Goal: Information Seeking & Learning: Learn about a topic

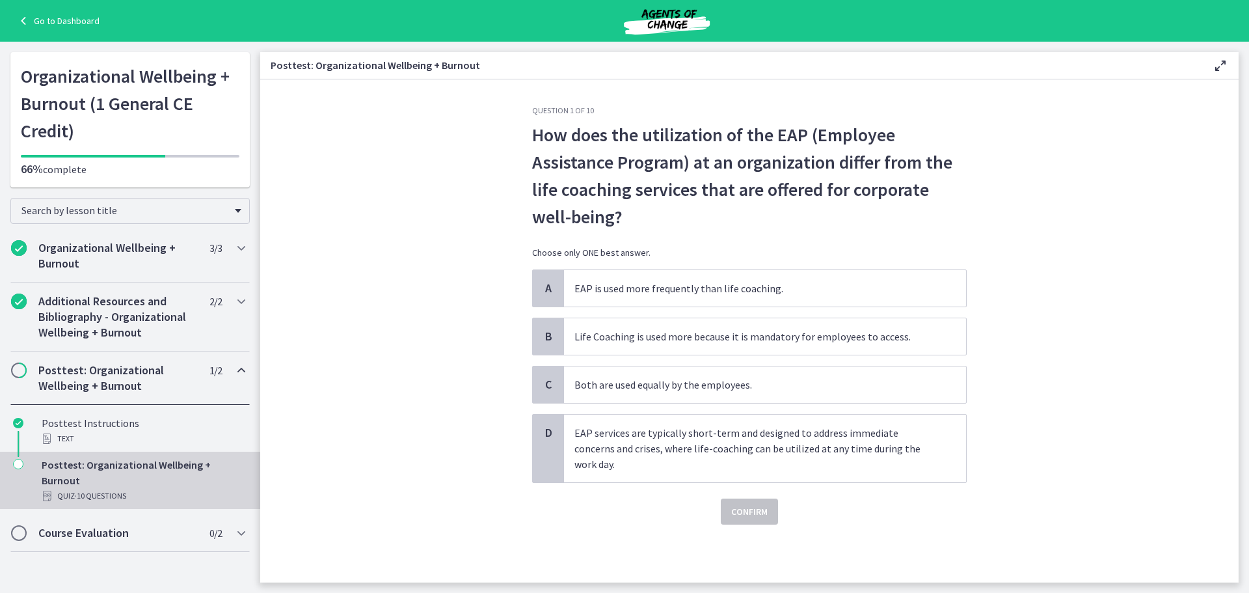
click at [740, 535] on div "Question 1 of 10 How does the utilization of the EAP (Employee Assistance Progr…" at bounding box center [749, 343] width 455 height 477
click at [673, 453] on p "EAP services are typically short-term and designed to address immediate concern…" at bounding box center [751, 448] width 355 height 47
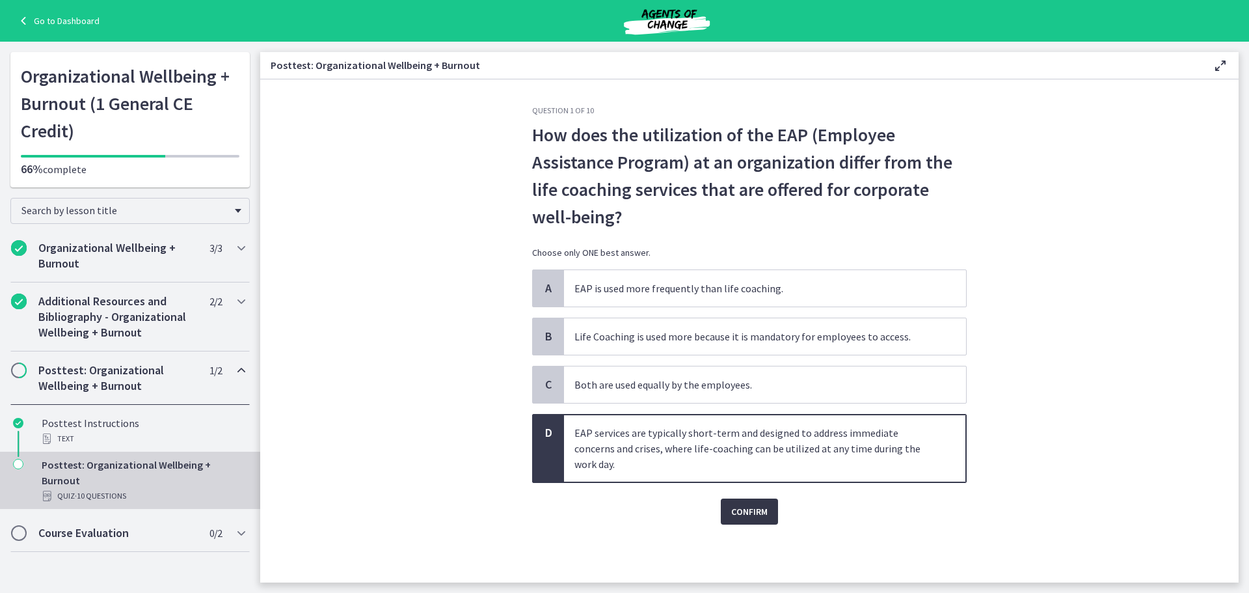
click at [777, 505] on button "Confirm" at bounding box center [749, 511] width 57 height 26
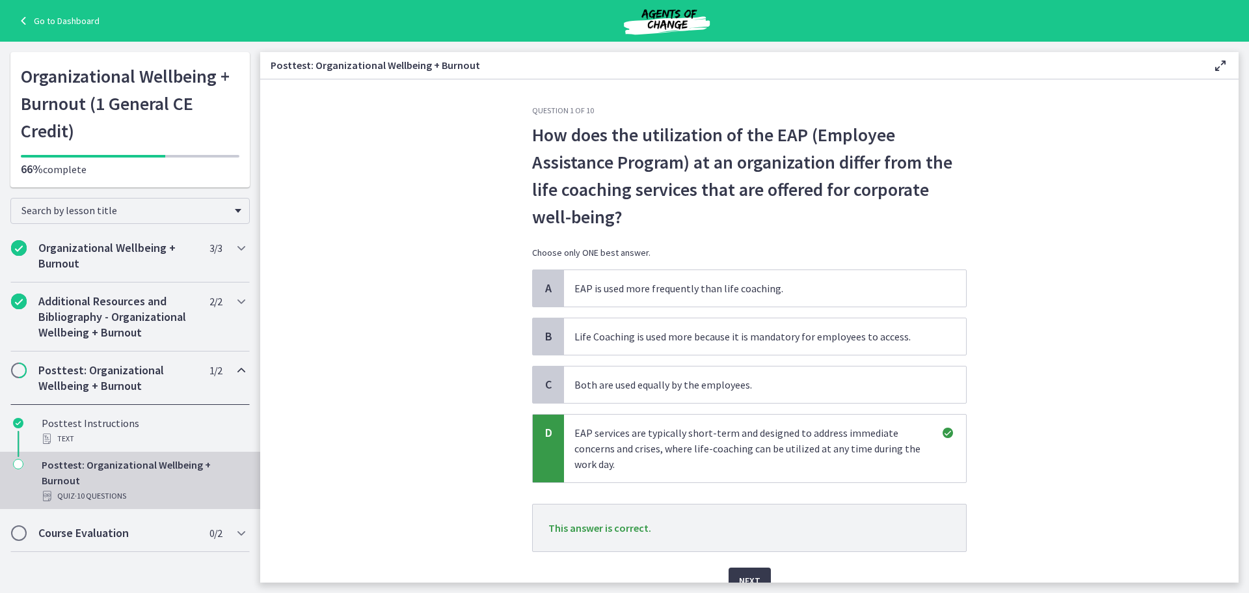
click at [748, 562] on div "Next" at bounding box center [749, 573] width 435 height 42
click at [751, 574] on span "Next" at bounding box center [749, 580] width 21 height 16
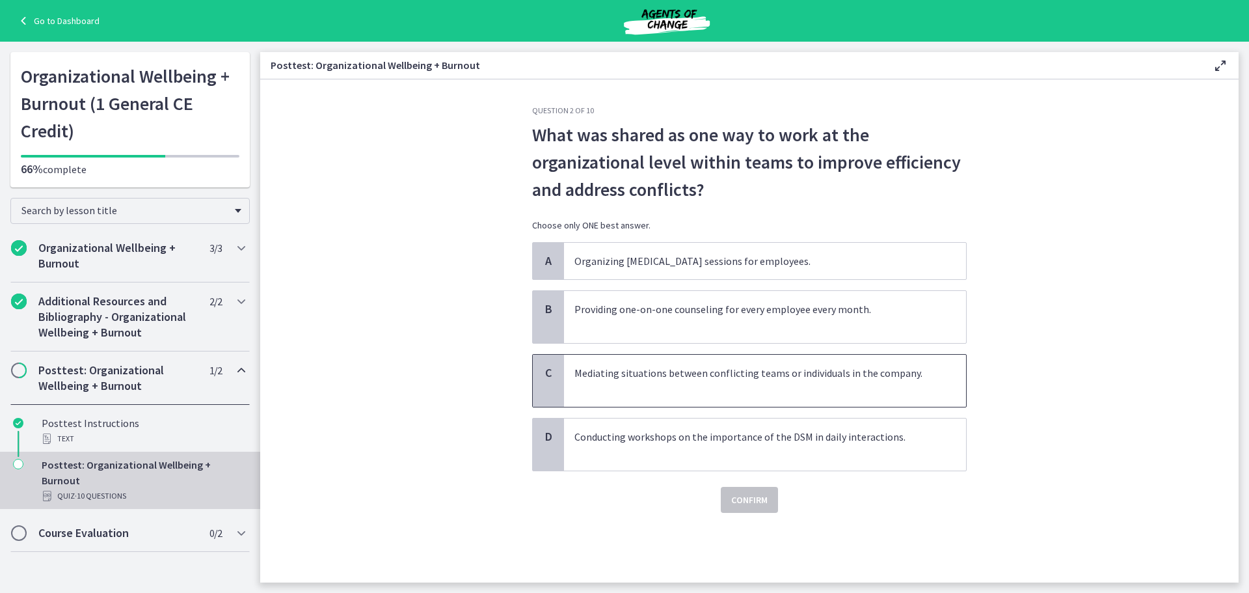
drag, startPoint x: 919, startPoint y: 392, endPoint x: 895, endPoint y: 400, distance: 24.9
click at [919, 391] on p "Mediating situations between conflicting teams or individuals in the company." at bounding box center [751, 380] width 355 height 31
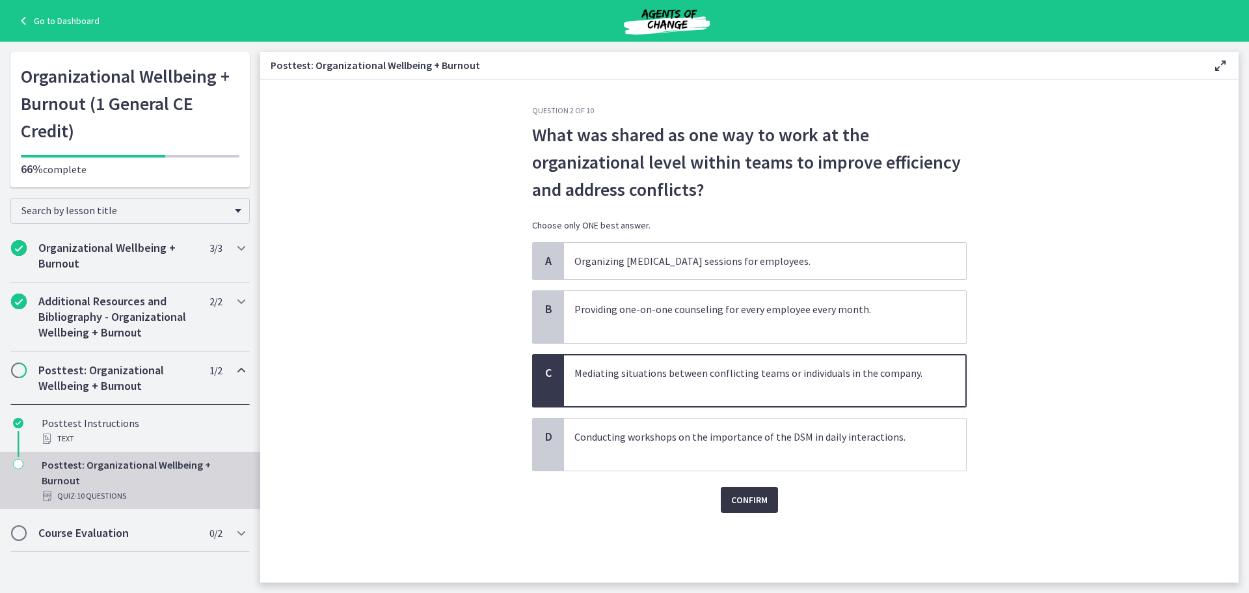
click at [746, 497] on span "Confirm" at bounding box center [749, 500] width 36 height 16
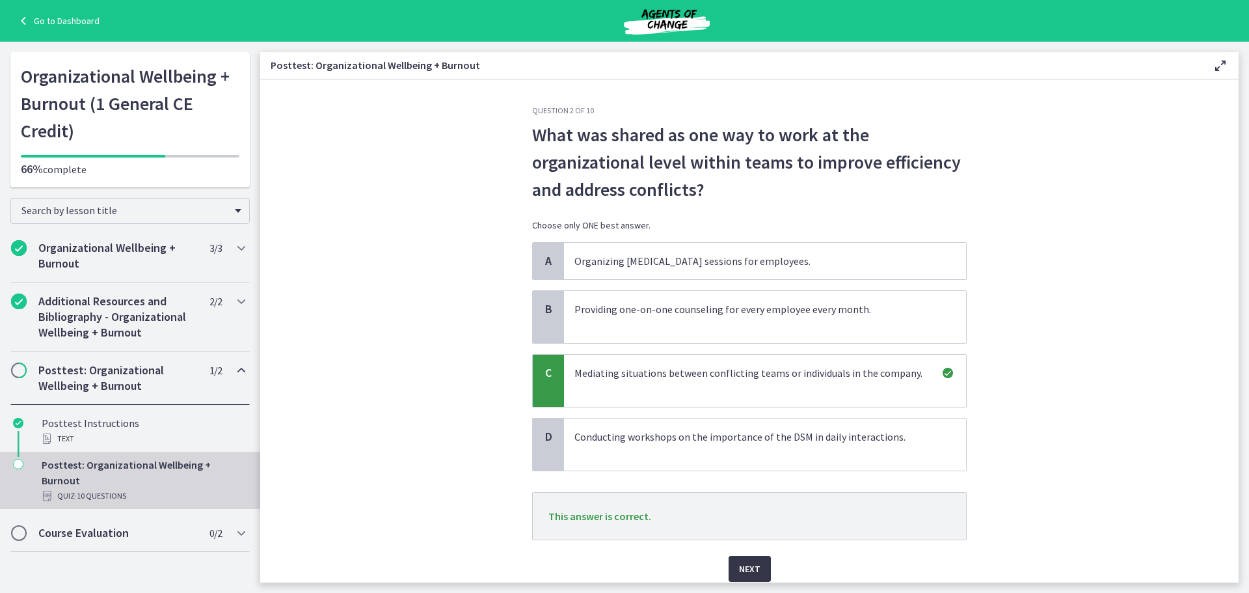
click at [736, 560] on button "Next" at bounding box center [750, 569] width 42 height 26
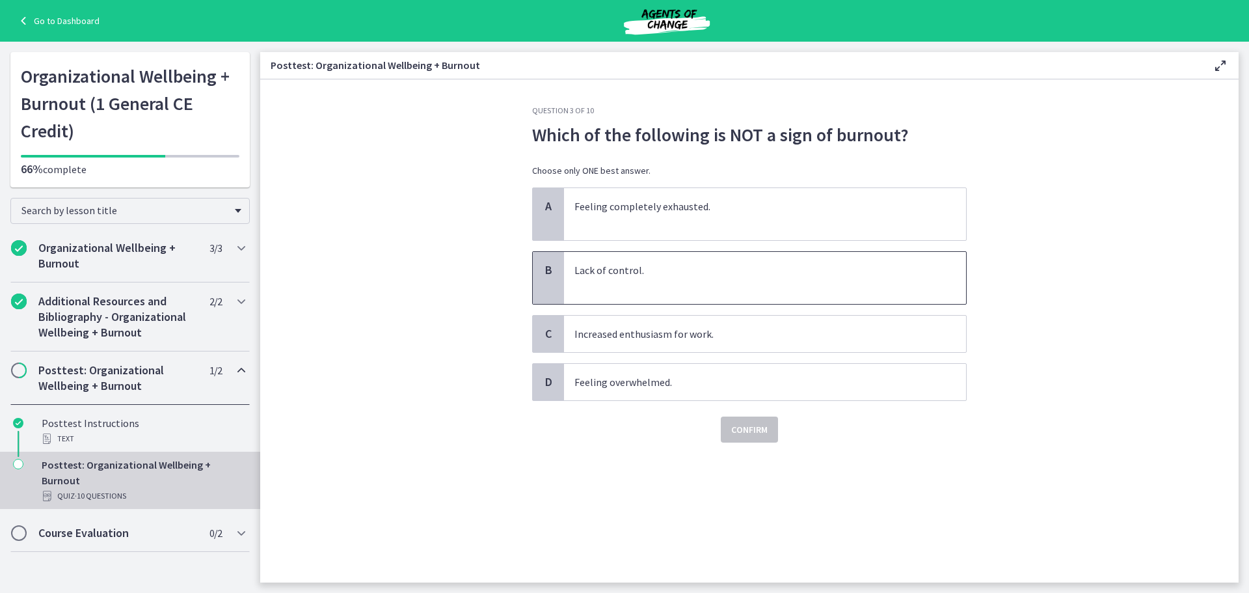
drag, startPoint x: 718, startPoint y: 279, endPoint x: 724, endPoint y: 274, distance: 7.8
click at [721, 276] on p "Lack of control." at bounding box center [751, 277] width 355 height 31
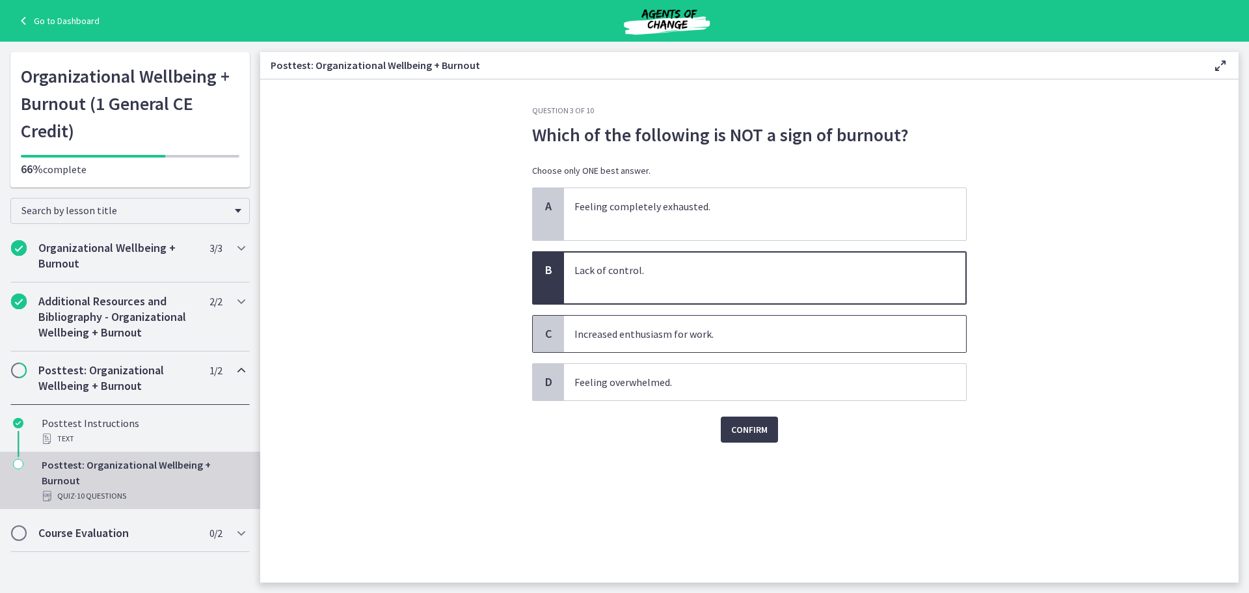
click at [729, 336] on p "Increased enthusiasm for work." at bounding box center [751, 334] width 355 height 16
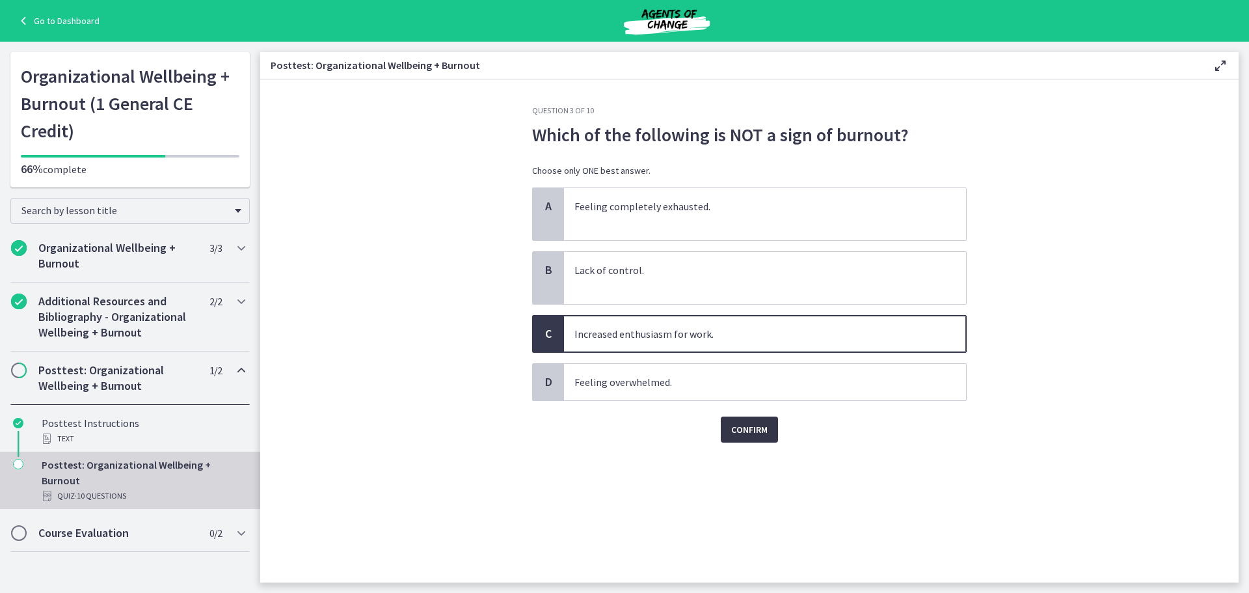
click at [751, 442] on button "Confirm" at bounding box center [749, 429] width 57 height 26
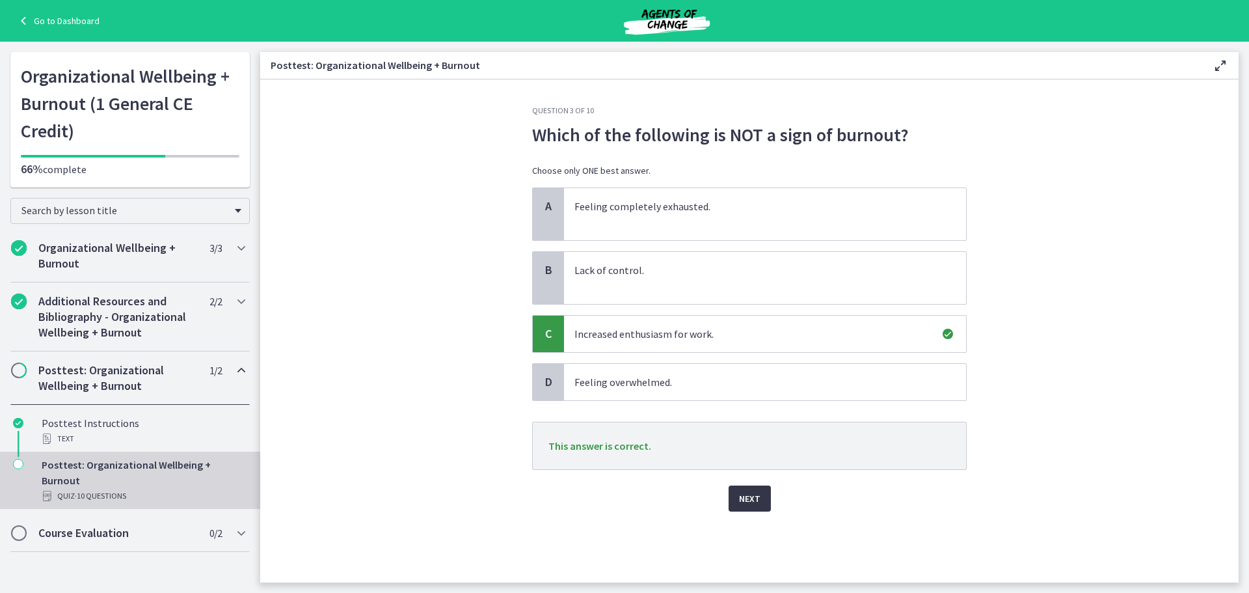
click at [764, 499] on button "Next" at bounding box center [750, 498] width 42 height 26
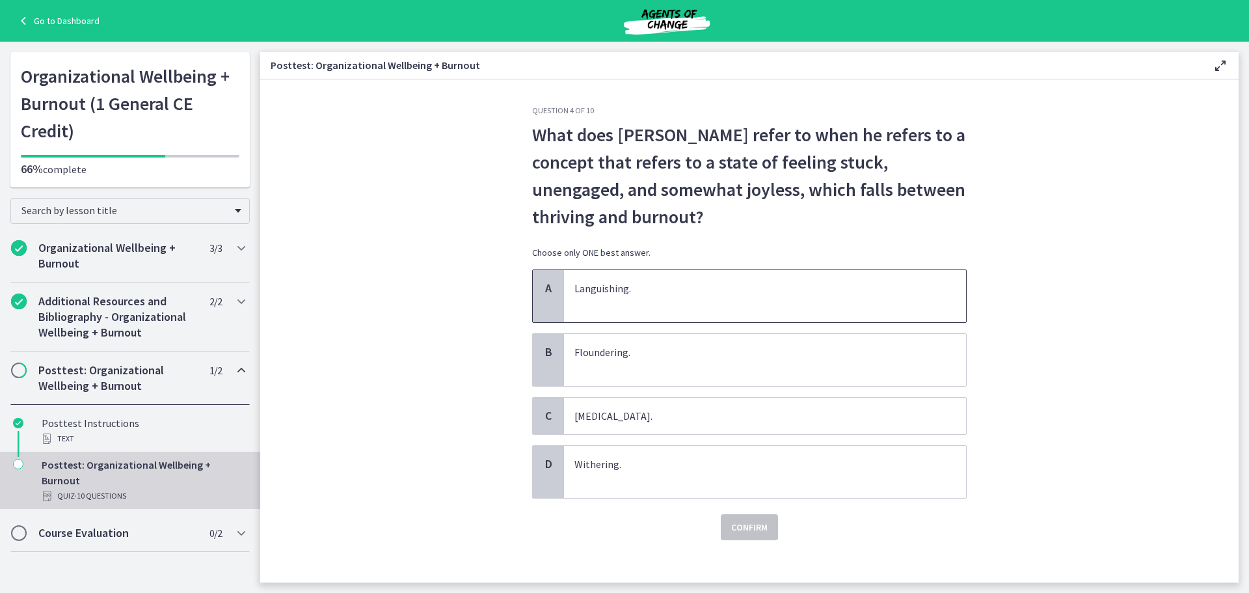
click at [675, 275] on span "Languishing." at bounding box center [765, 296] width 402 height 52
click at [757, 538] on button "Confirm" at bounding box center [749, 527] width 57 height 26
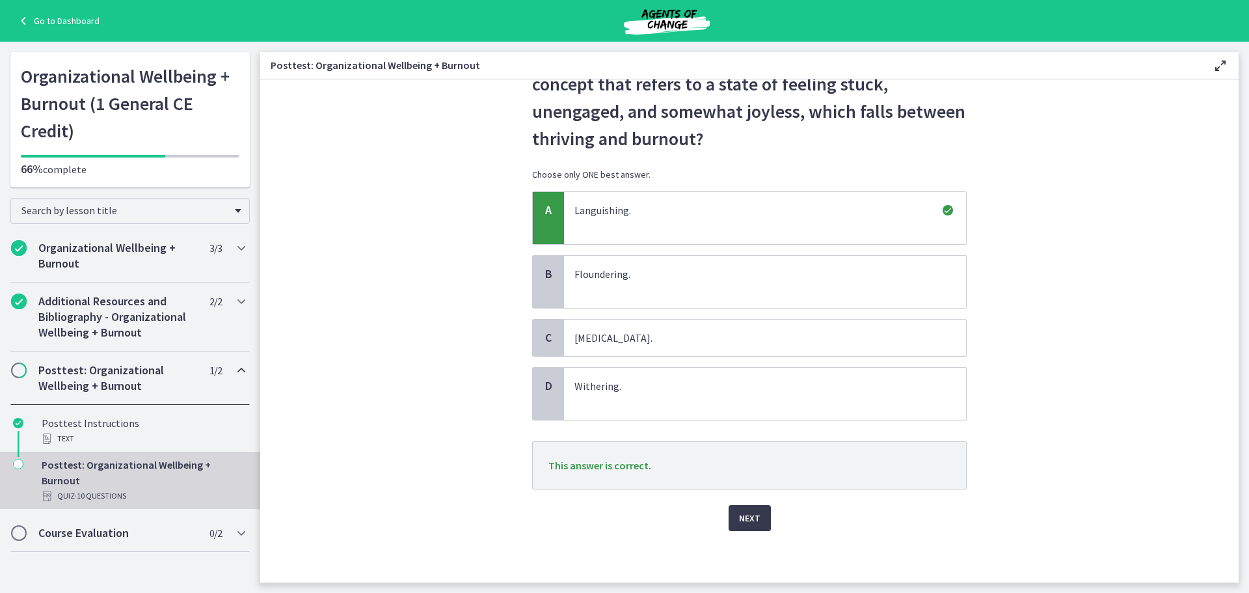
scroll to position [79, 0]
click at [742, 517] on span "Next" at bounding box center [749, 517] width 21 height 16
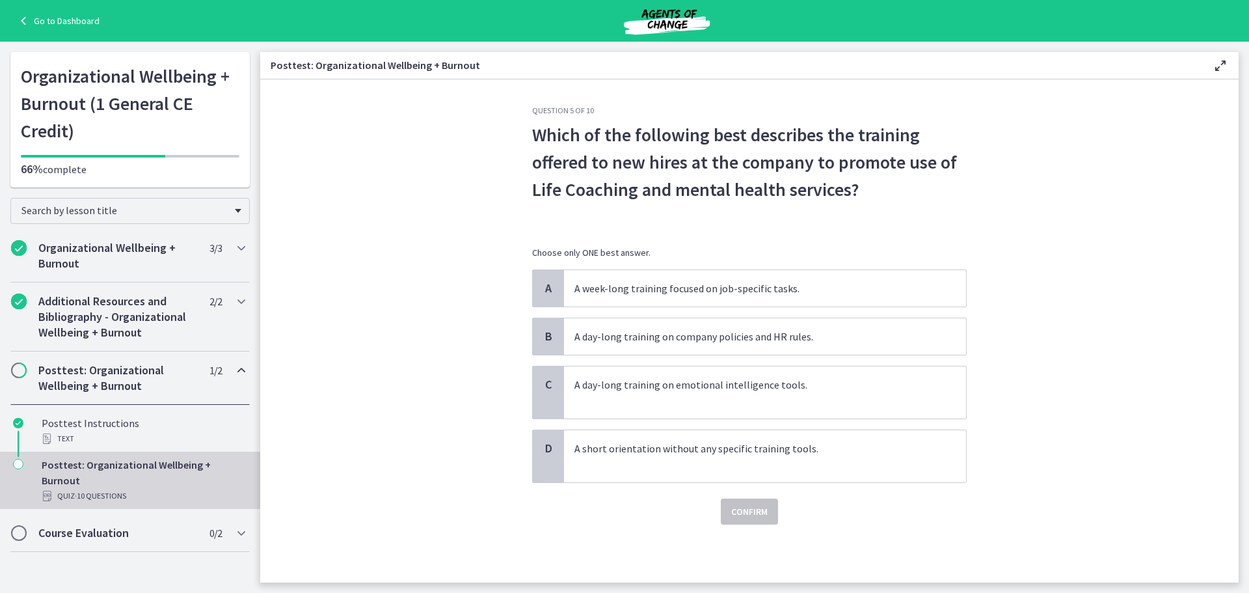
scroll to position [0, 0]
click at [727, 439] on span "A short orientation without any specific training tools." at bounding box center [765, 456] width 402 height 52
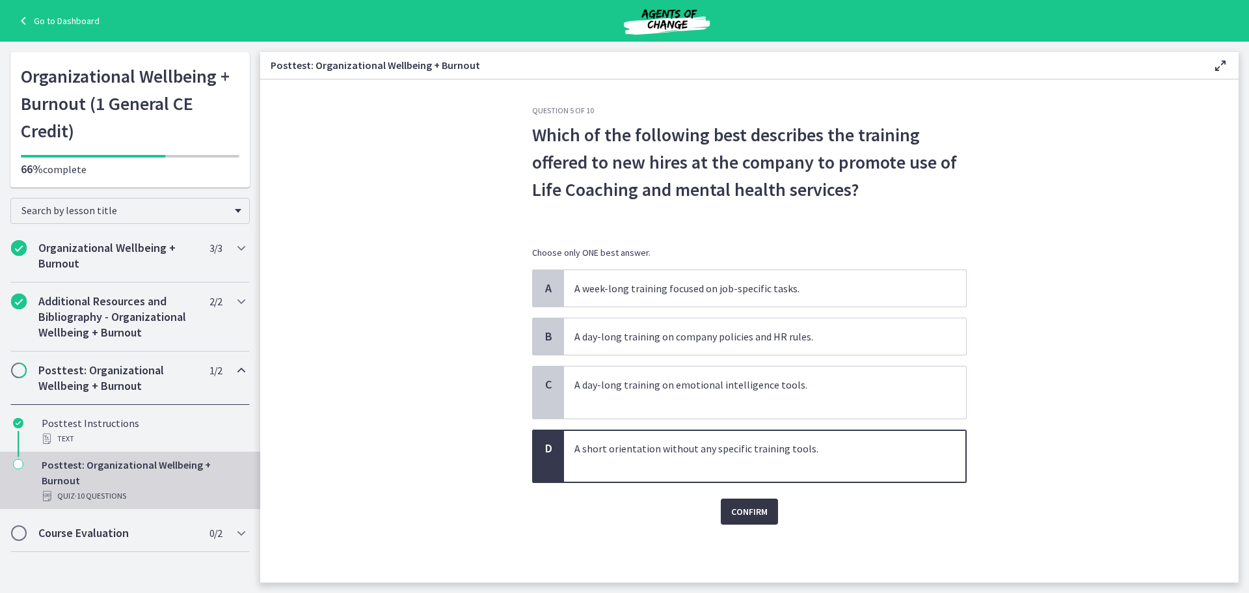
click at [737, 504] on span "Confirm" at bounding box center [749, 512] width 36 height 16
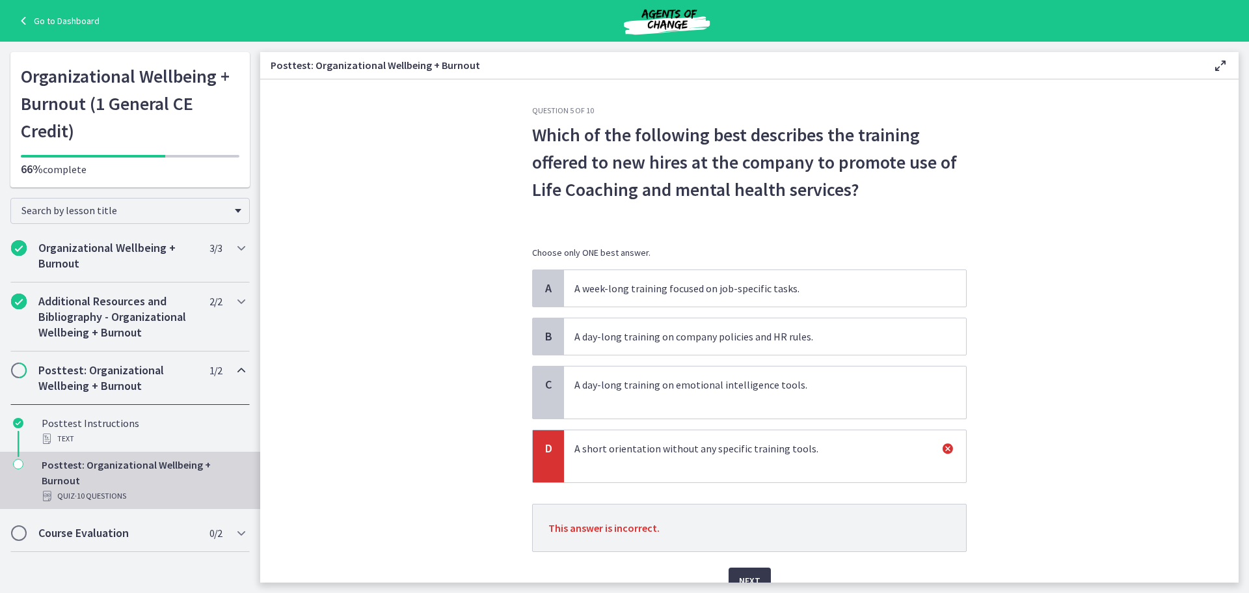
click at [668, 345] on span "A day-long training on company policies and HR rules." at bounding box center [765, 336] width 402 height 36
click at [649, 422] on div "A A week-long training focused on job-specific tasks. B A day-long training on …" at bounding box center [749, 375] width 435 height 213
click at [744, 572] on span "Next" at bounding box center [749, 580] width 21 height 16
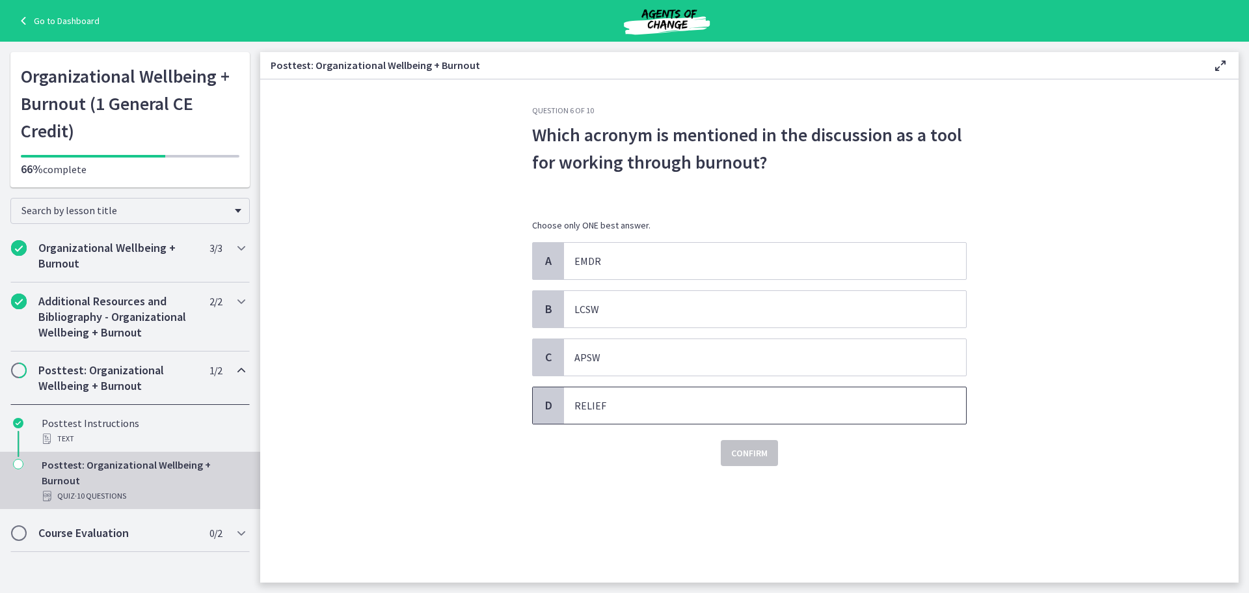
click at [908, 401] on p "RELIEF" at bounding box center [751, 405] width 355 height 16
click at [763, 446] on span "Confirm" at bounding box center [749, 453] width 36 height 16
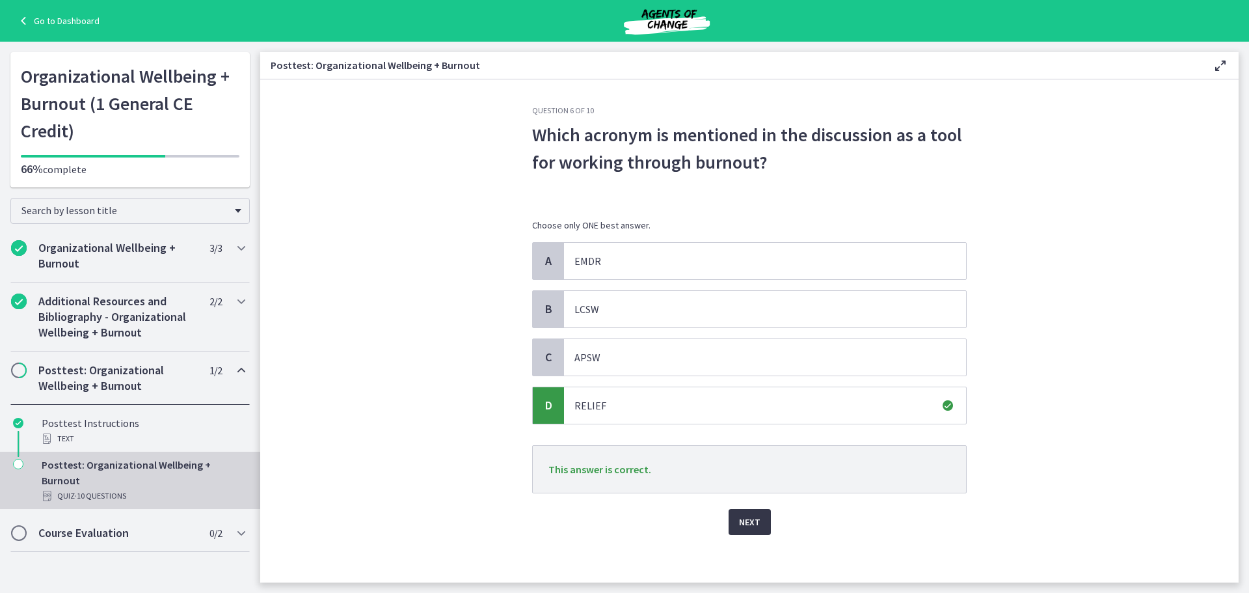
click at [751, 521] on span "Next" at bounding box center [749, 522] width 21 height 16
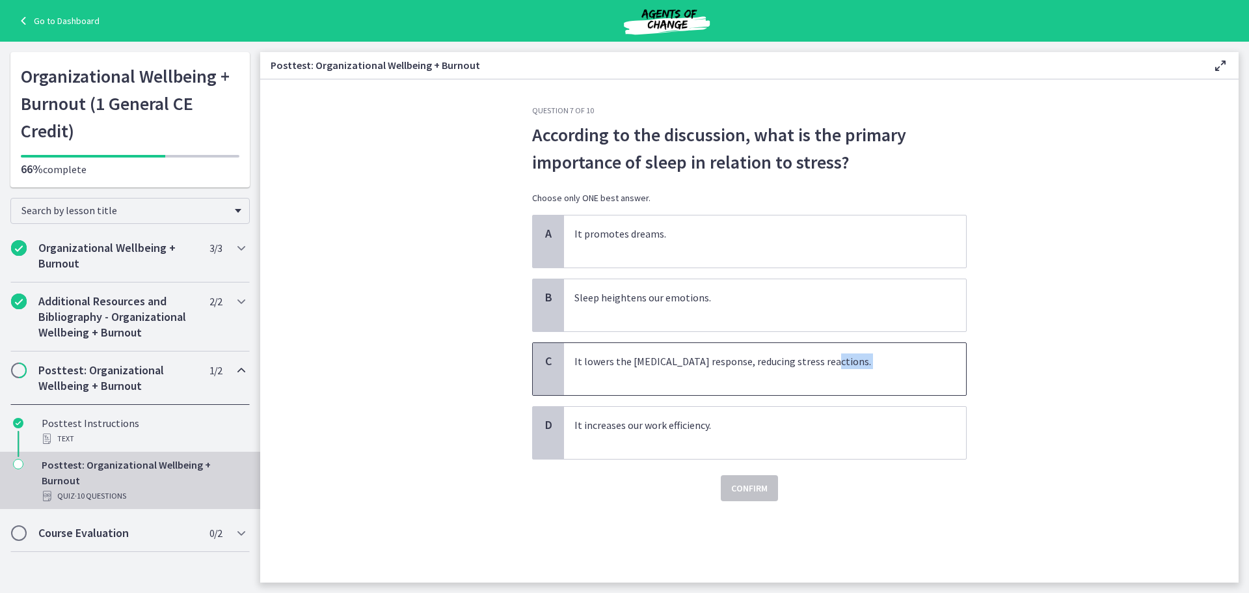
click at [824, 371] on p "It lowers the amygdala response, reducing stress reactions." at bounding box center [751, 368] width 355 height 31
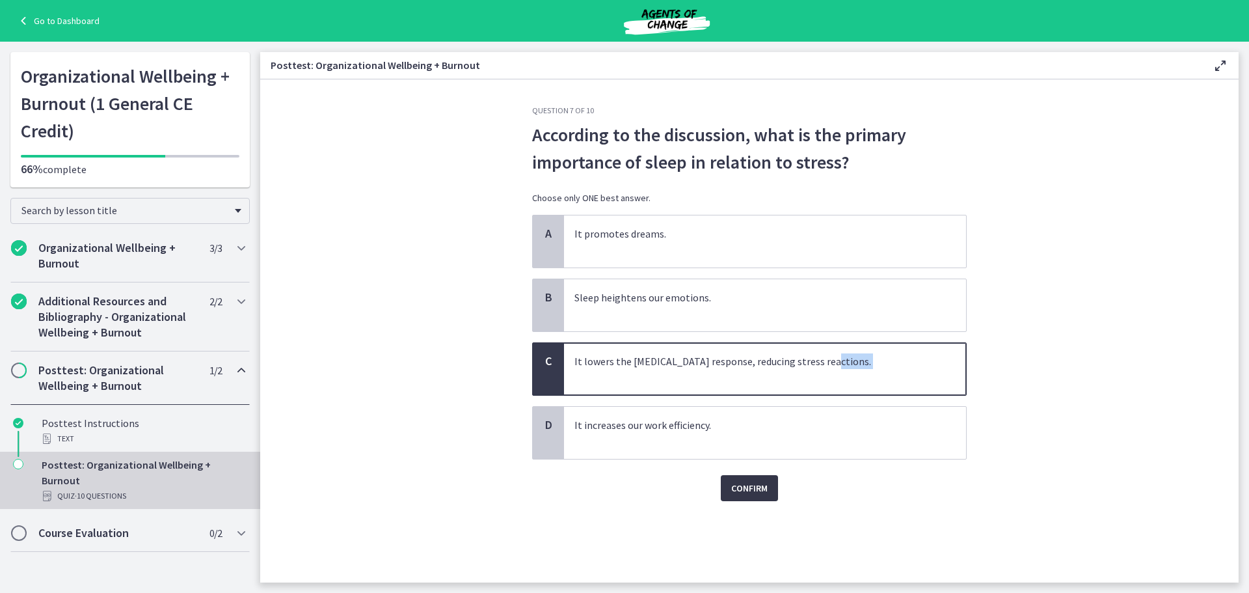
click at [752, 498] on button "Confirm" at bounding box center [749, 488] width 57 height 26
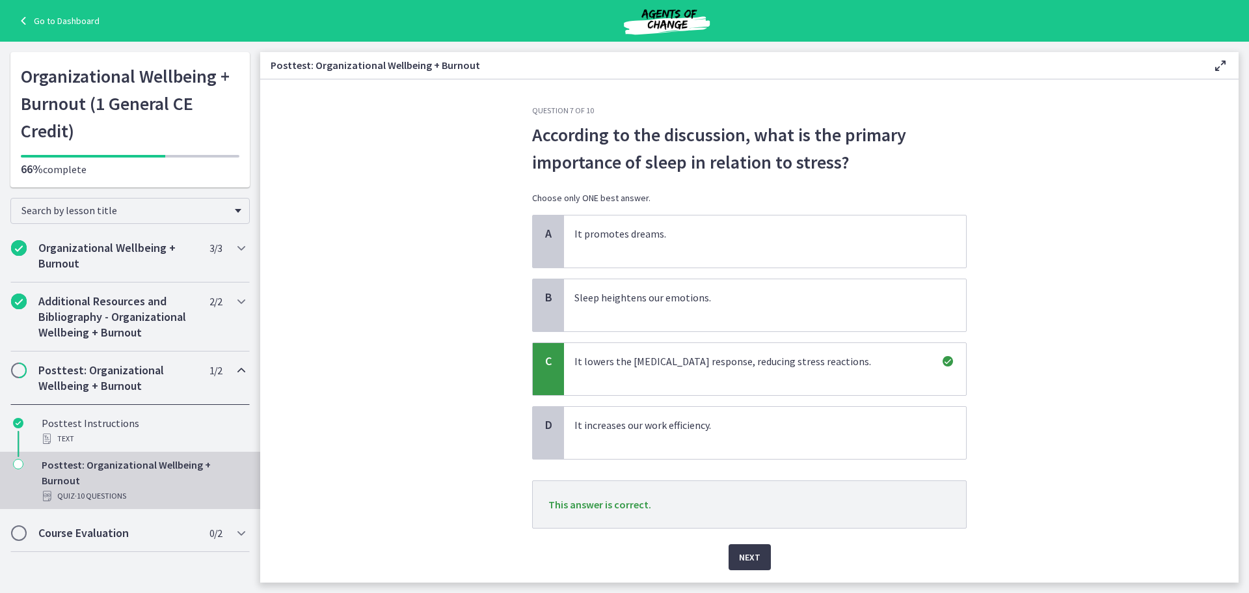
click at [751, 543] on div "Next" at bounding box center [749, 549] width 435 height 42
click at [753, 558] on span "Next" at bounding box center [749, 557] width 21 height 16
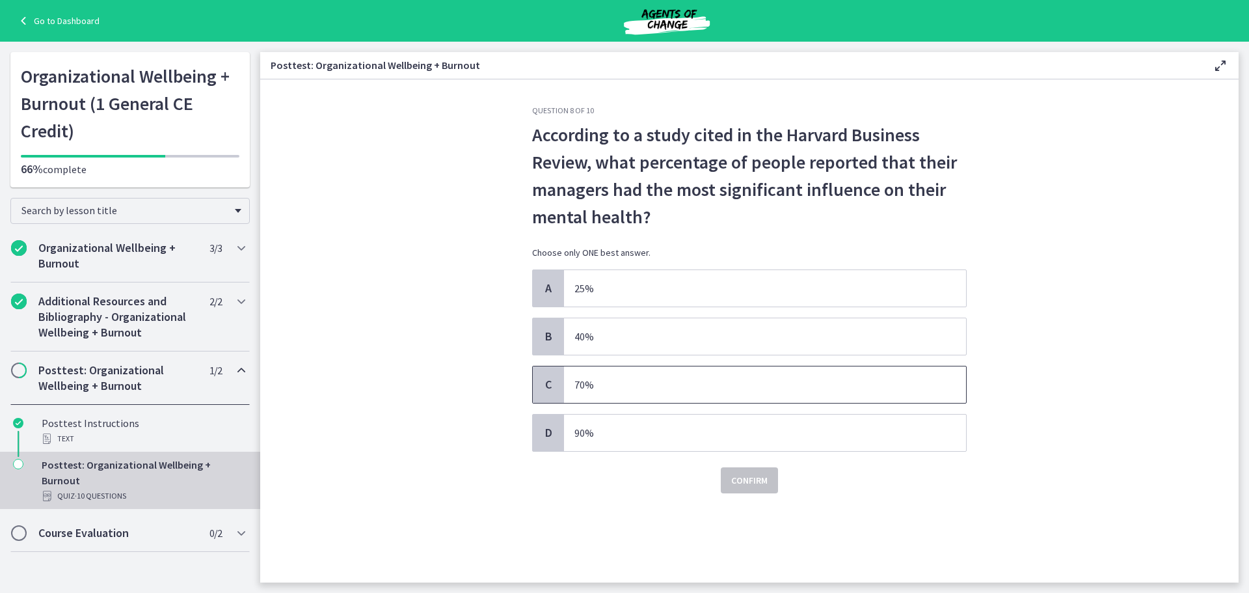
drag, startPoint x: 684, startPoint y: 370, endPoint x: 755, endPoint y: 456, distance: 111.8
click at [684, 370] on span "70%" at bounding box center [765, 384] width 402 height 36
click at [739, 489] on button "Confirm" at bounding box center [749, 480] width 57 height 26
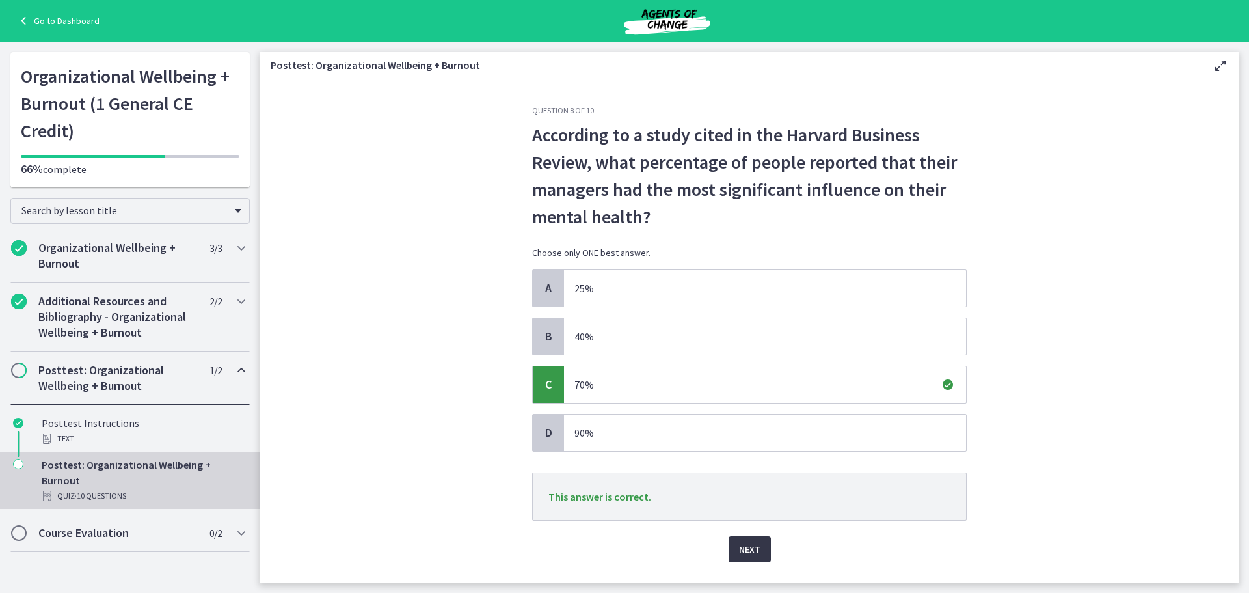
click at [739, 546] on span "Next" at bounding box center [749, 549] width 21 height 16
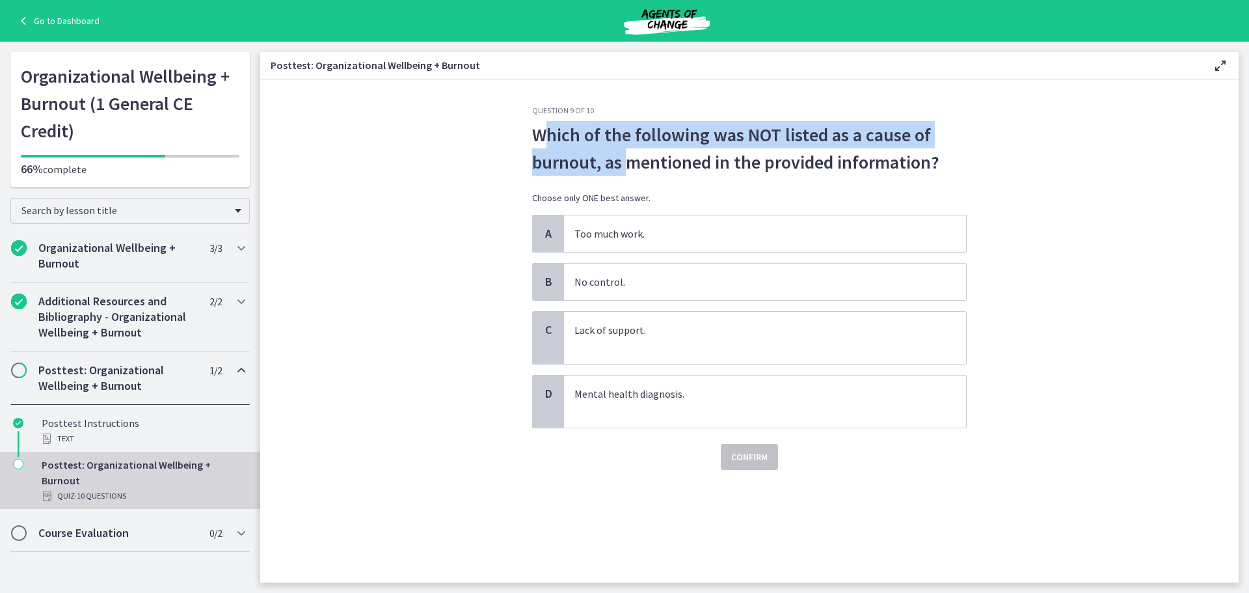
drag, startPoint x: 552, startPoint y: 122, endPoint x: 629, endPoint y: 150, distance: 82.3
click at [629, 150] on p "Which of the following was NOT listed as a cause of burnout, as mentioned in th…" at bounding box center [749, 148] width 435 height 55
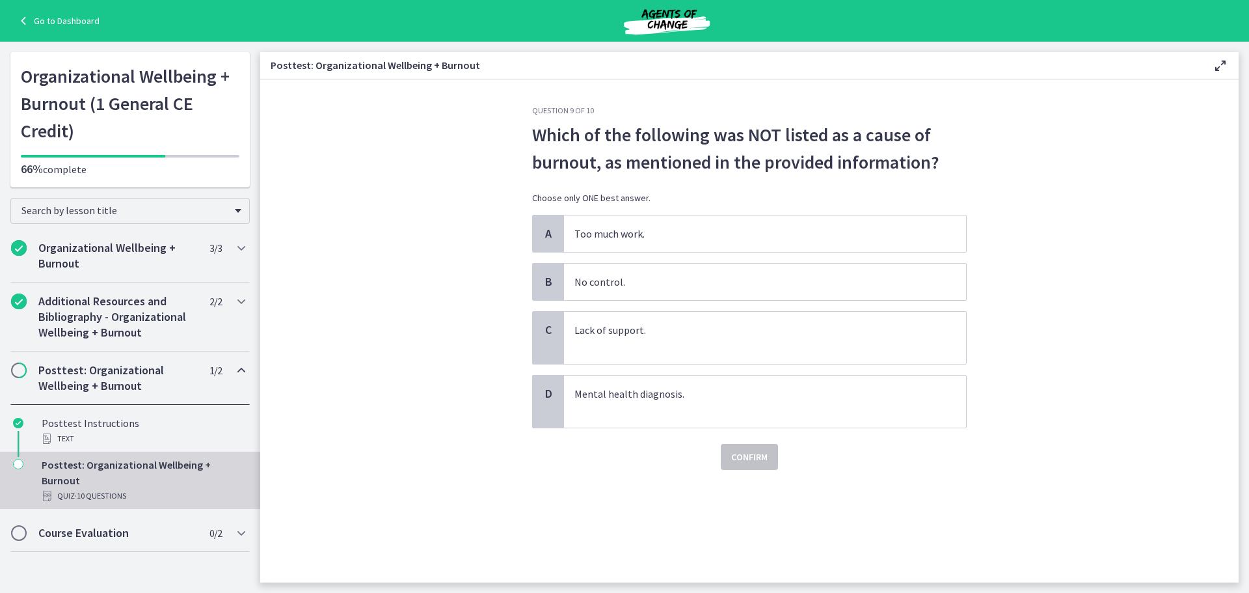
click at [723, 150] on p "Which of the following was NOT listed as a cause of burnout, as mentioned in th…" at bounding box center [749, 148] width 435 height 55
click at [721, 288] on p "No control." at bounding box center [751, 282] width 355 height 16
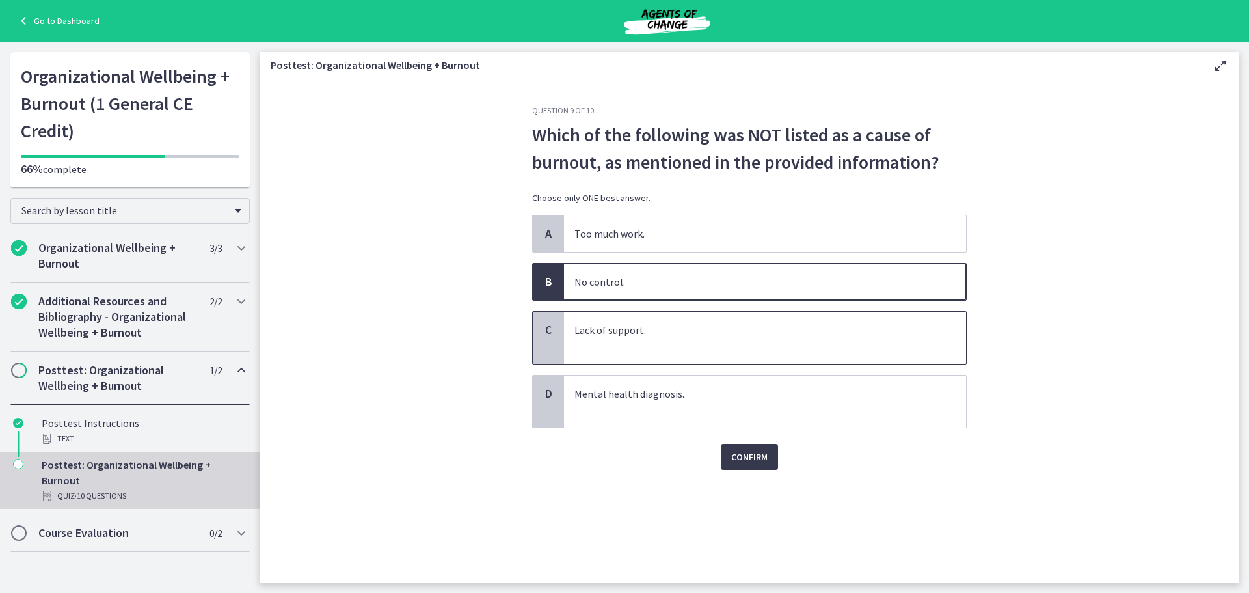
click at [711, 362] on span "Lack of support." at bounding box center [765, 338] width 402 height 52
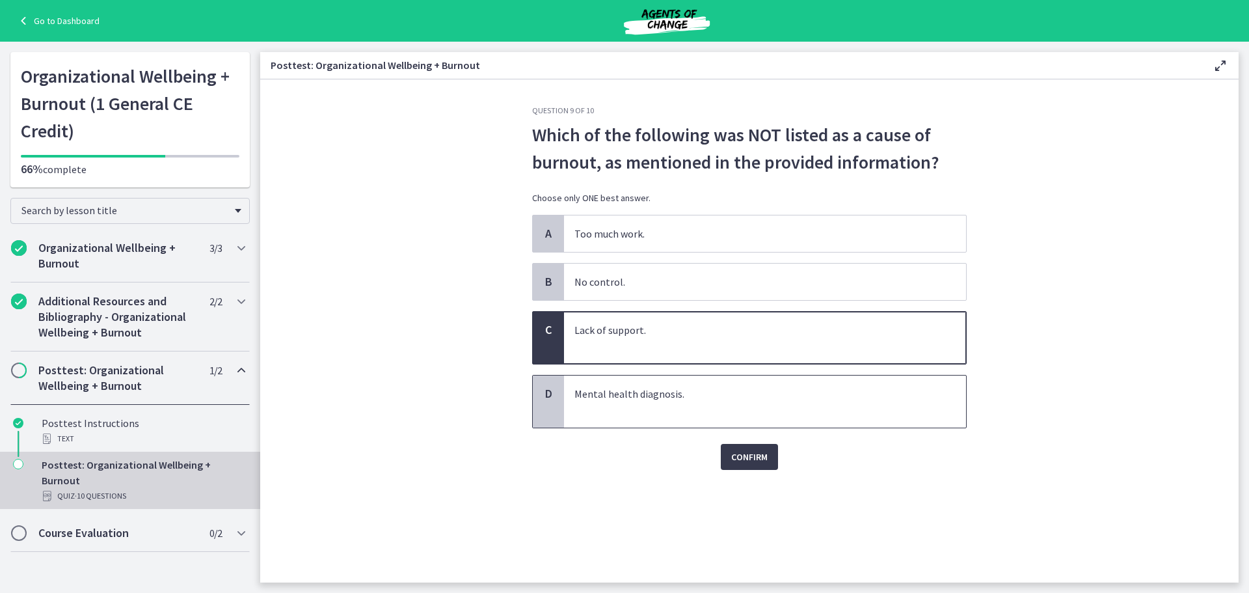
click at [705, 400] on p "Mental health diagnosis." at bounding box center [751, 401] width 355 height 31
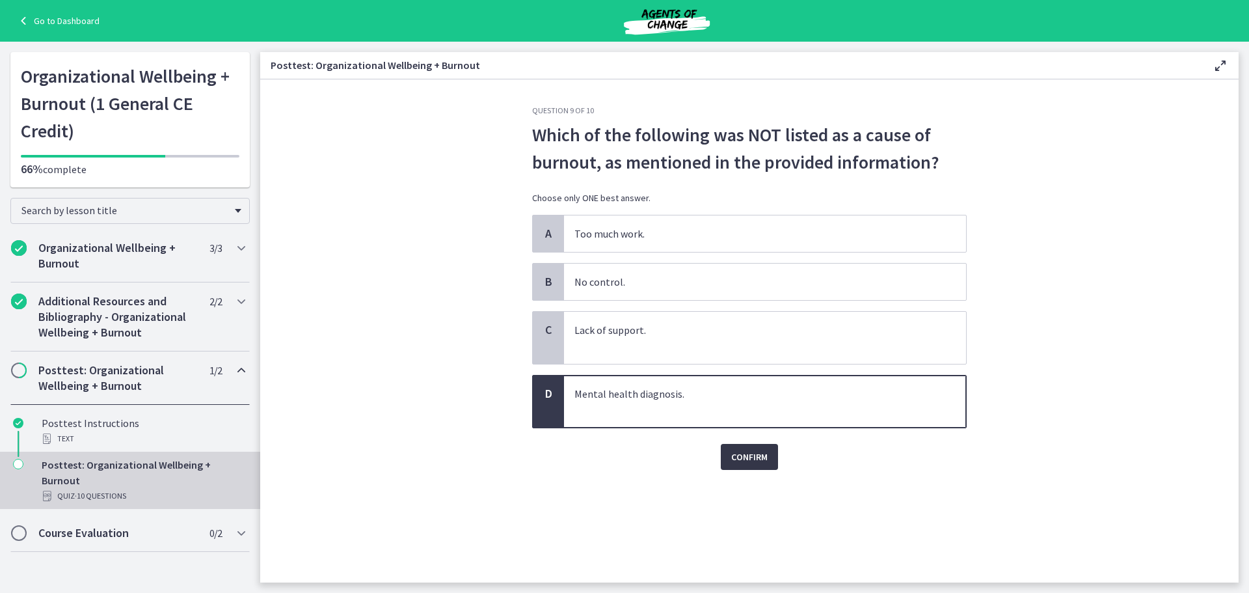
click at [753, 459] on span "Confirm" at bounding box center [749, 457] width 36 height 16
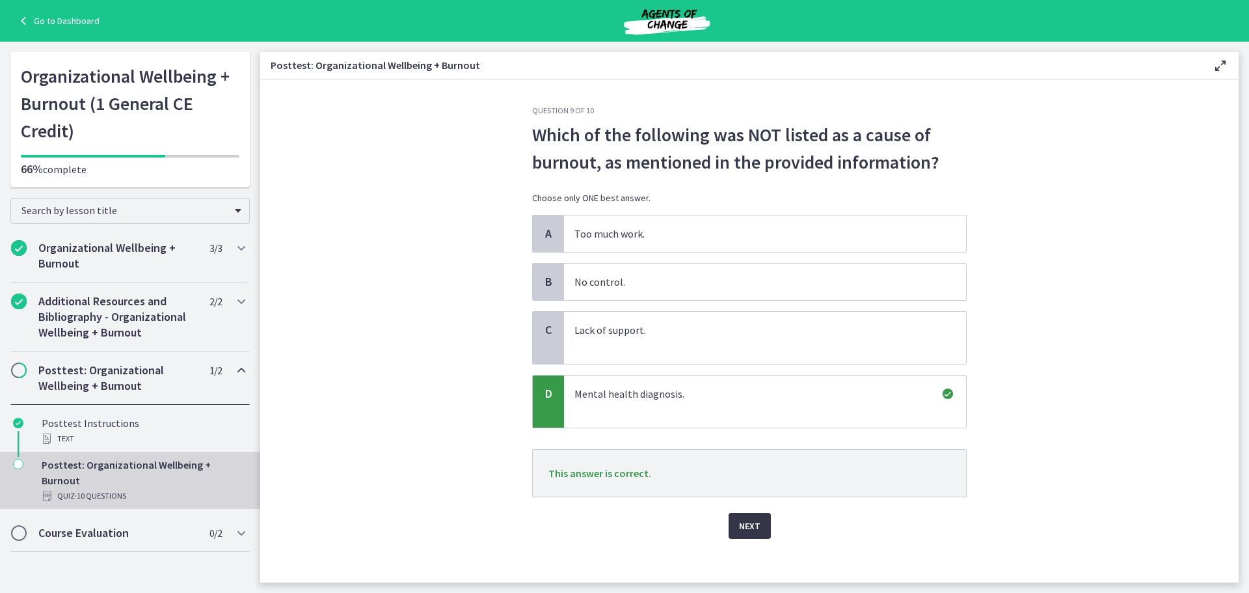
click at [749, 522] on span "Next" at bounding box center [749, 526] width 21 height 16
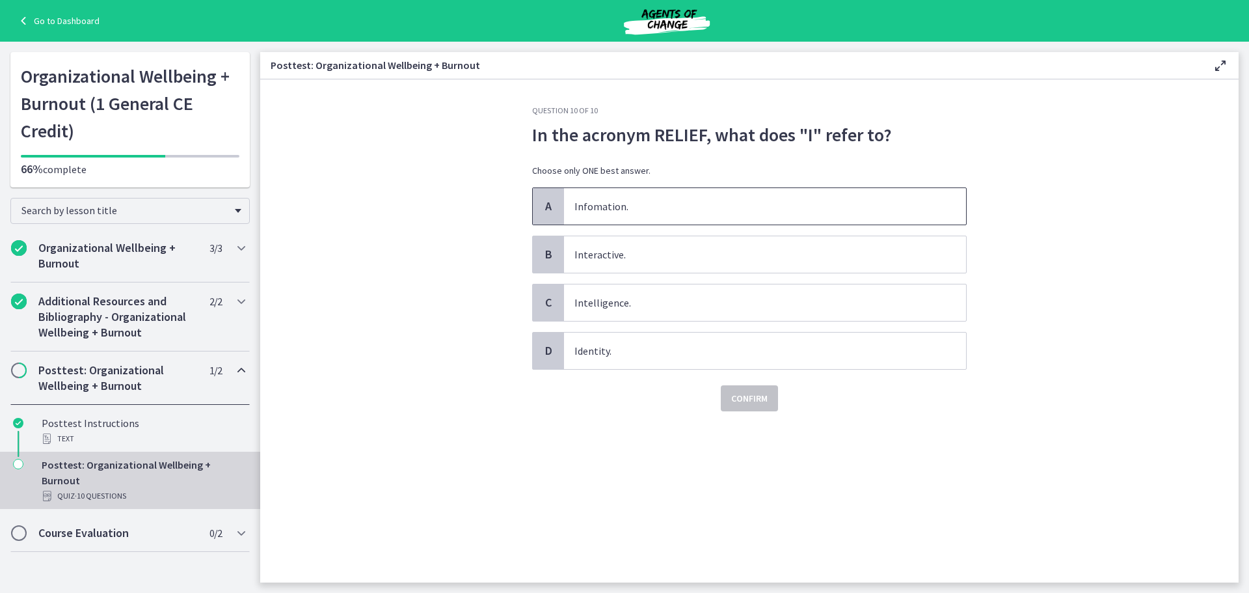
click at [620, 215] on span "Infomation." at bounding box center [765, 206] width 402 height 36
click at [667, 202] on p "Infomation." at bounding box center [751, 206] width 355 height 16
click at [758, 402] on span "Confirm" at bounding box center [749, 398] width 36 height 16
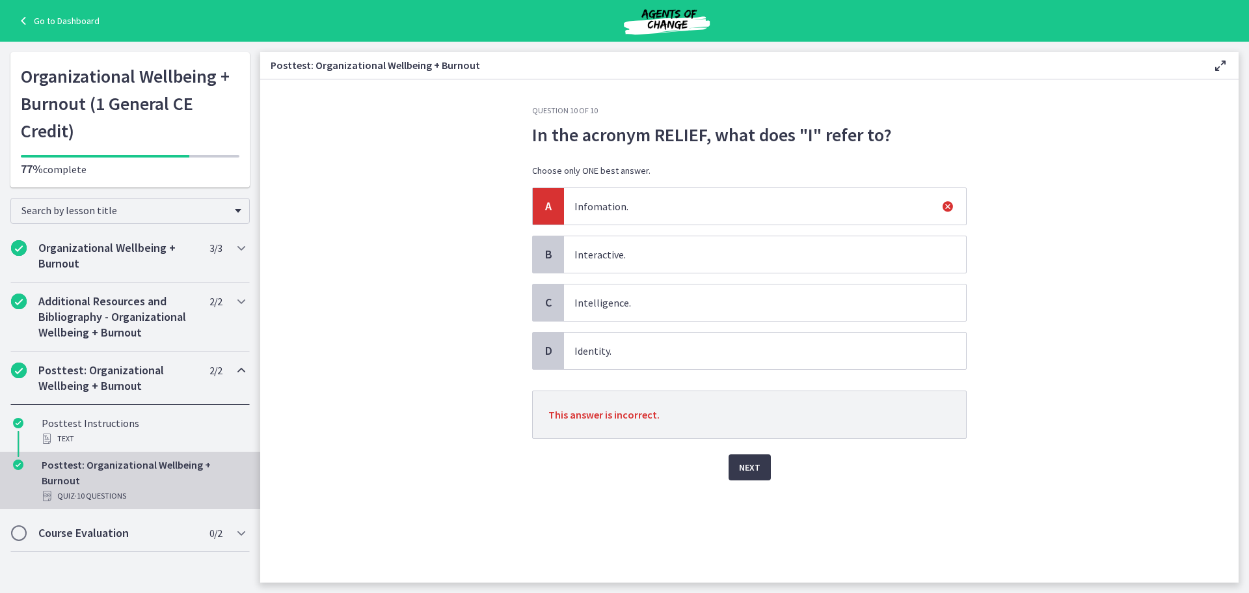
click at [752, 446] on div "Next" at bounding box center [749, 459] width 435 height 42
click at [762, 463] on button "Next" at bounding box center [750, 467] width 42 height 26
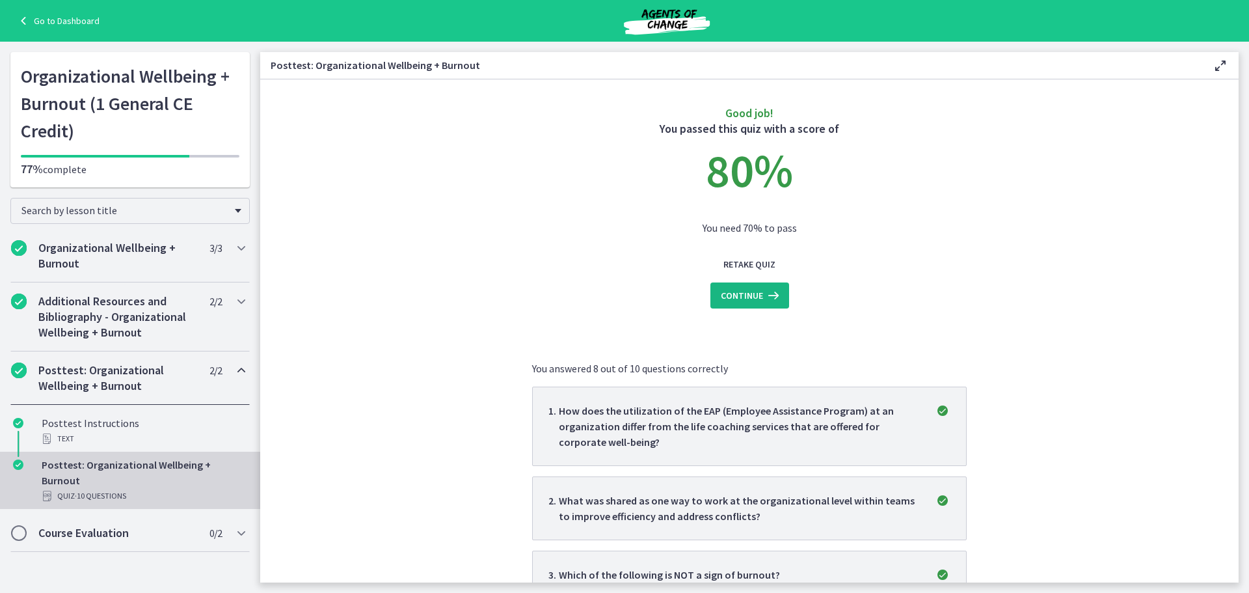
click at [753, 291] on span "Continue" at bounding box center [742, 296] width 42 height 16
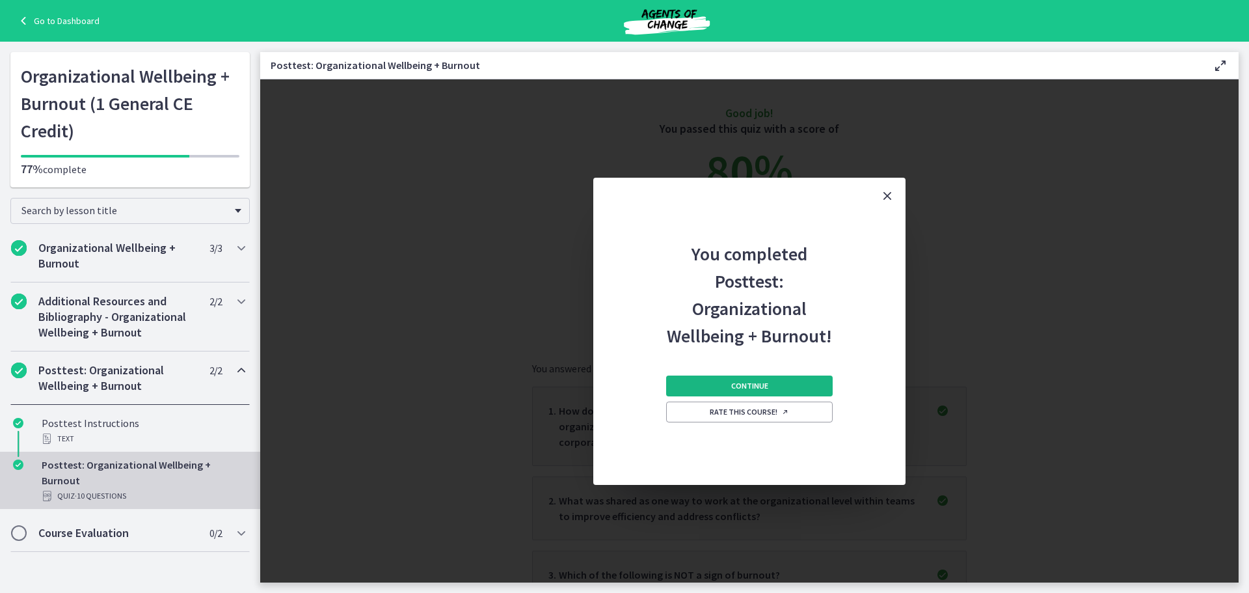
click at [732, 385] on span "Continue" at bounding box center [749, 386] width 37 height 10
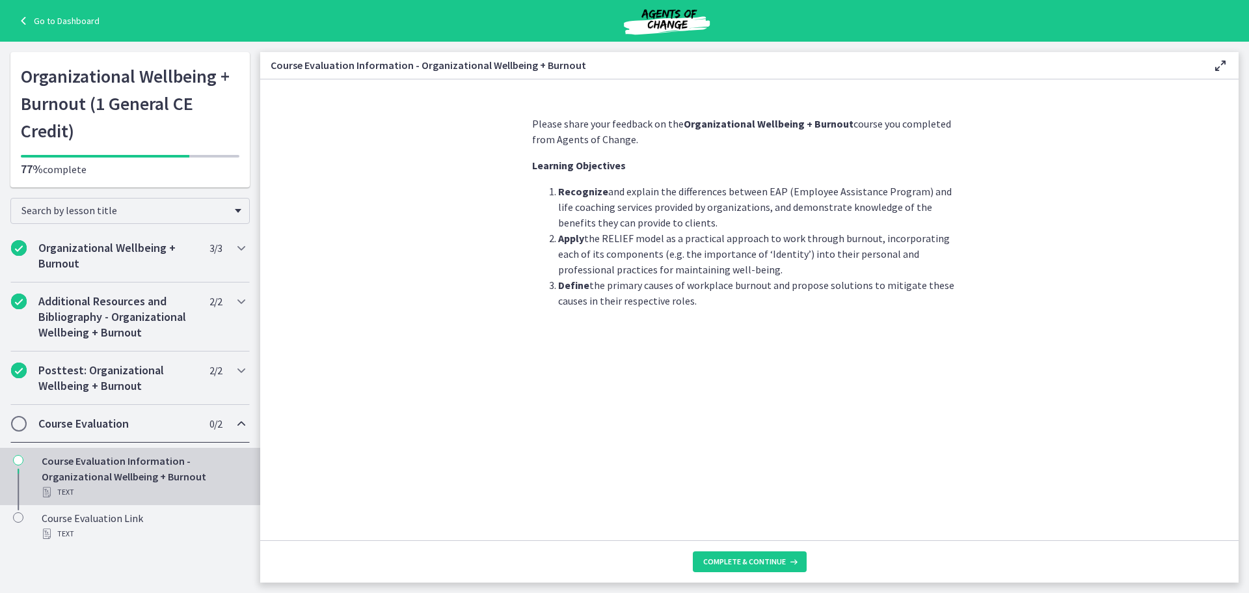
click at [724, 550] on footer "Complete & continue" at bounding box center [749, 561] width 978 height 42
click at [732, 557] on span "Complete & continue" at bounding box center [744, 561] width 83 height 10
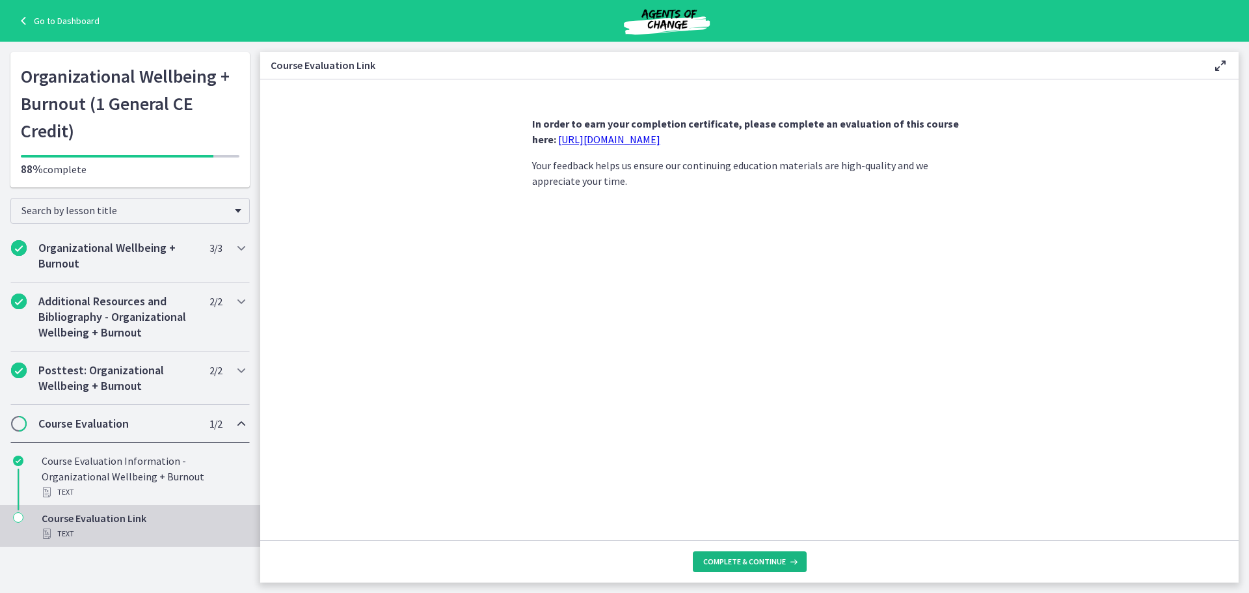
click at [765, 558] on span "Complete & continue" at bounding box center [744, 561] width 83 height 10
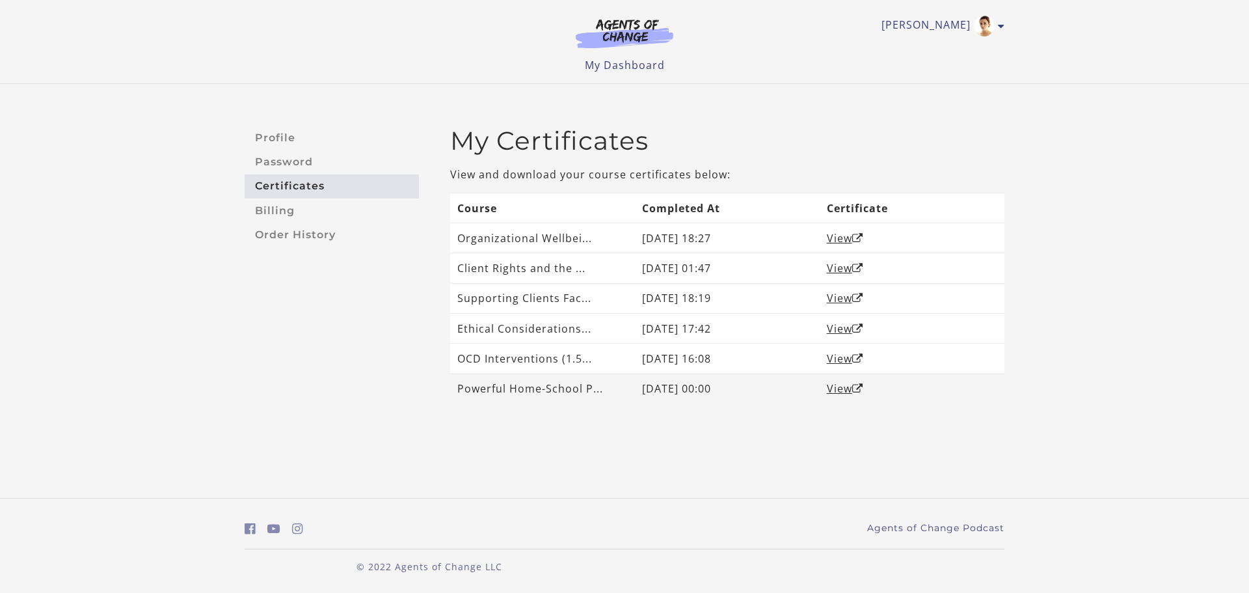
click at [613, 385] on td "Powerful Home-School P..." at bounding box center [542, 388] width 185 height 30
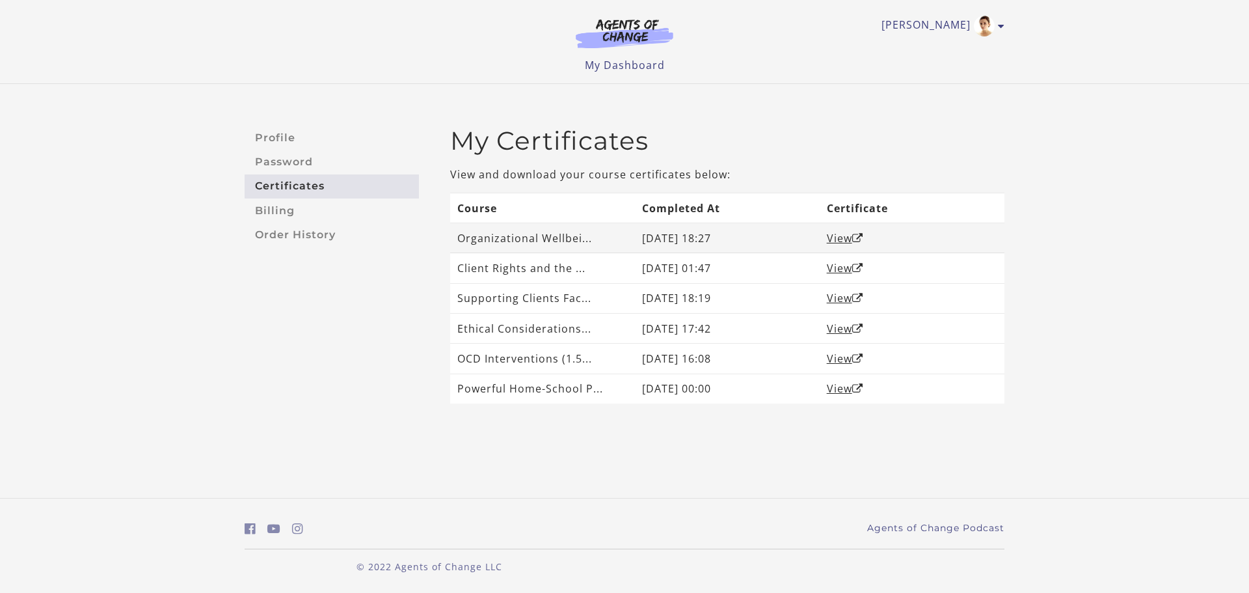
click at [835, 228] on td "View" at bounding box center [912, 238] width 185 height 30
click at [835, 232] on link "View" at bounding box center [845, 238] width 36 height 14
